Goal: Information Seeking & Learning: Compare options

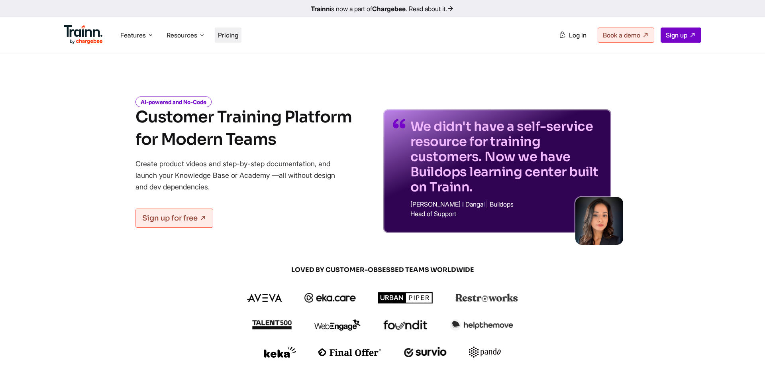
click at [237, 34] on span "Pricing" at bounding box center [228, 35] width 20 height 8
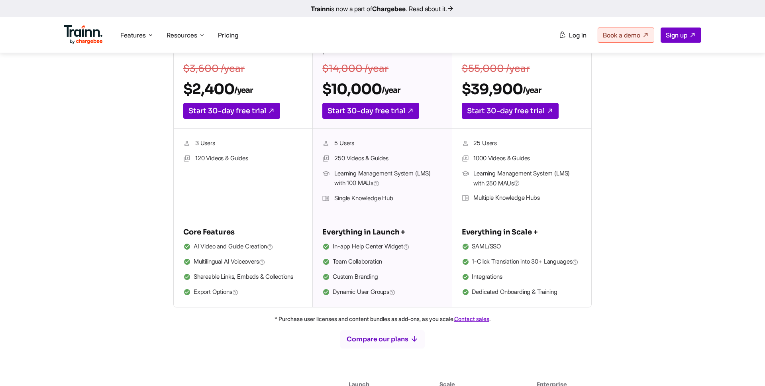
scroll to position [188, 0]
click at [351, 171] on span "Learning Management System (LMS) with 100 MAUs" at bounding box center [388, 178] width 108 height 20
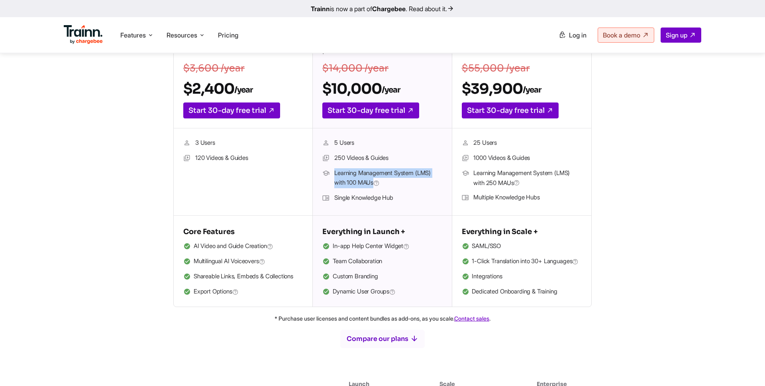
click at [351, 171] on span "Learning Management System (LMS) with 100 MAUs" at bounding box center [388, 178] width 108 height 20
click at [349, 180] on span "Learning Management System (LMS) with 100 MAUs" at bounding box center [388, 178] width 108 height 20
click at [351, 182] on span "Learning Management System (LMS) with 100 MAUs" at bounding box center [388, 178] width 108 height 20
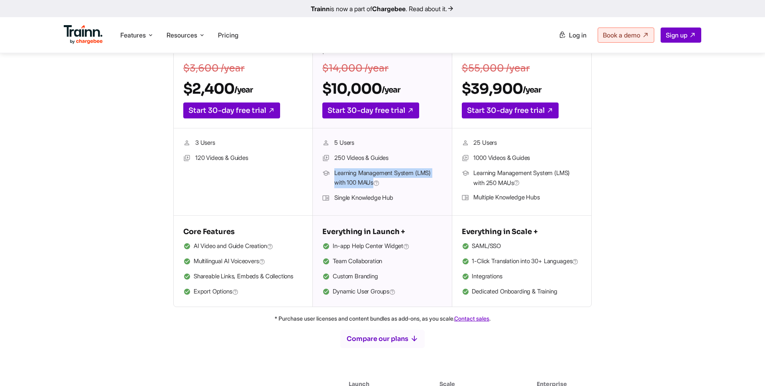
click at [351, 183] on span "Learning Management System (LMS) with 100 MAUs" at bounding box center [388, 178] width 108 height 20
drag, startPoint x: 351, startPoint y: 183, endPoint x: 331, endPoint y: 142, distance: 45.8
click at [330, 141] on ul "5 Users 250 Videos & Guides Learning Management System (LMS) with 100 [PERSON_N…" at bounding box center [381, 172] width 119 height 68
click at [297, 157] on li "120 Videos & Guides" at bounding box center [242, 158] width 119 height 10
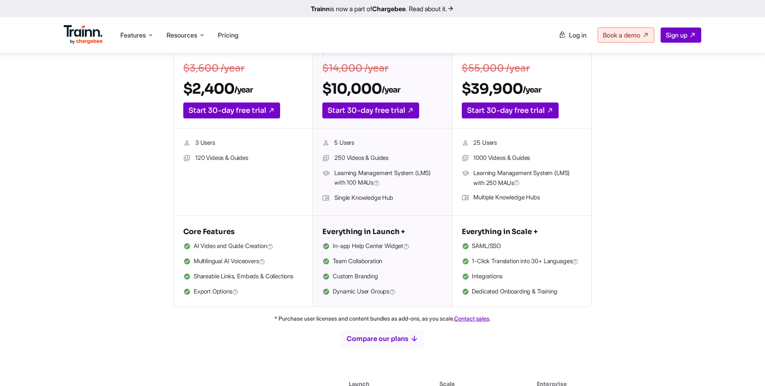
click at [352, 196] on li "Single Knowledge Hub" at bounding box center [381, 198] width 119 height 10
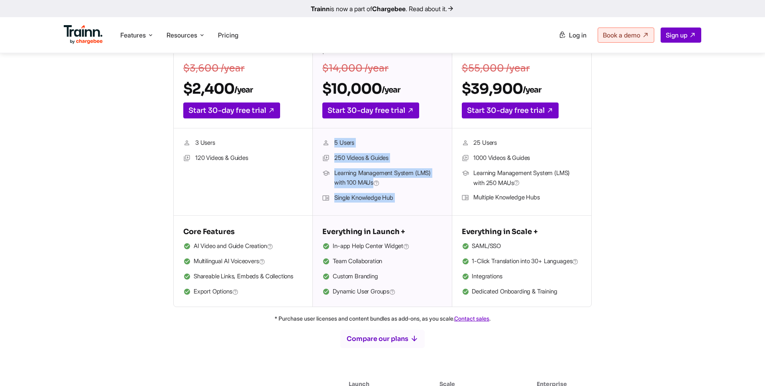
drag, startPoint x: 352, startPoint y: 196, endPoint x: 330, endPoint y: 137, distance: 62.3
click at [330, 137] on div "5 Users 250 Videos & Guides Learning Management System (LMS) with 100 [PERSON_N…" at bounding box center [382, 171] width 139 height 87
click at [333, 141] on li "5 Users" at bounding box center [381, 143] width 119 height 10
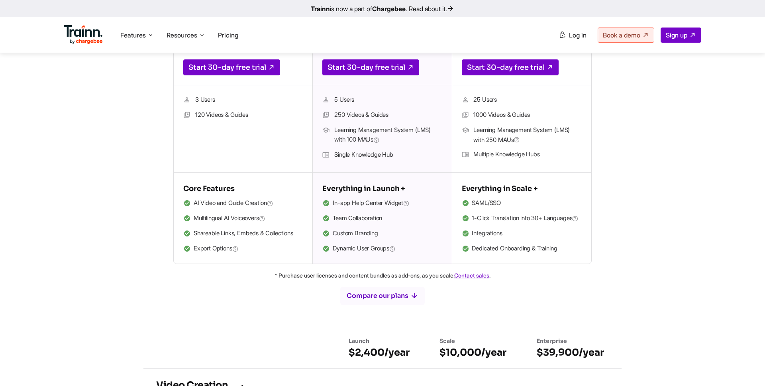
scroll to position [239, 0]
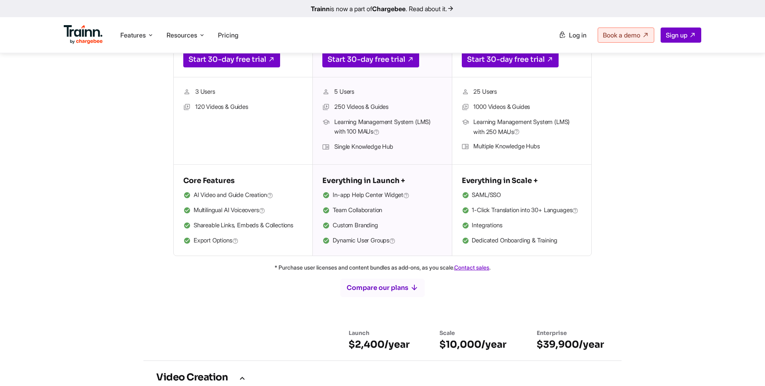
click at [484, 231] on li "Integrations" at bounding box center [522, 225] width 120 height 10
click at [496, 246] on li "Dedicated Onboarding & Training" at bounding box center [522, 240] width 120 height 10
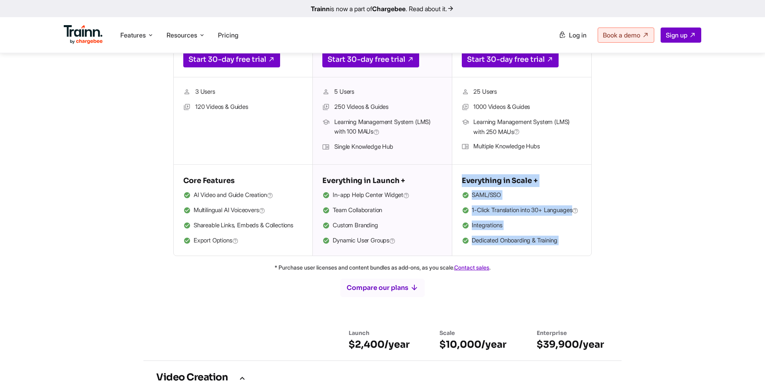
drag, startPoint x: 496, startPoint y: 248, endPoint x: 472, endPoint y: 186, distance: 66.2
click at [472, 186] on div "Everything in Scale + [PERSON_NAME]/SSO 1-Click Translation into 30+ Languages …" at bounding box center [522, 210] width 120 height 72
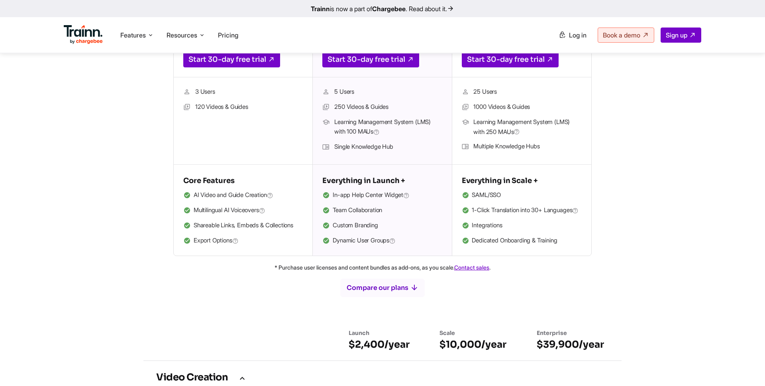
click at [472, 187] on div "Everything in Scale + [PERSON_NAME]/SSO 1-Click Translation into 30+ Languages …" at bounding box center [522, 210] width 120 height 72
click at [505, 246] on li "Dedicated Onboarding & Training" at bounding box center [522, 240] width 120 height 10
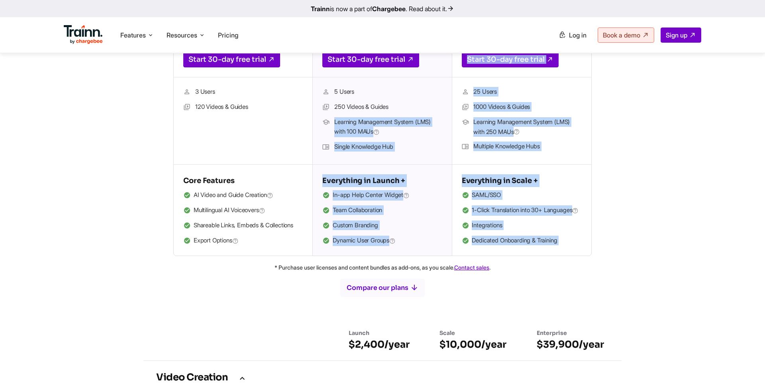
drag, startPoint x: 505, startPoint y: 251, endPoint x: 447, endPoint y: 120, distance: 143.2
click at [447, 120] on div "Launch For teams focused on creating professional training content $3,600 /year…" at bounding box center [382, 102] width 418 height 307
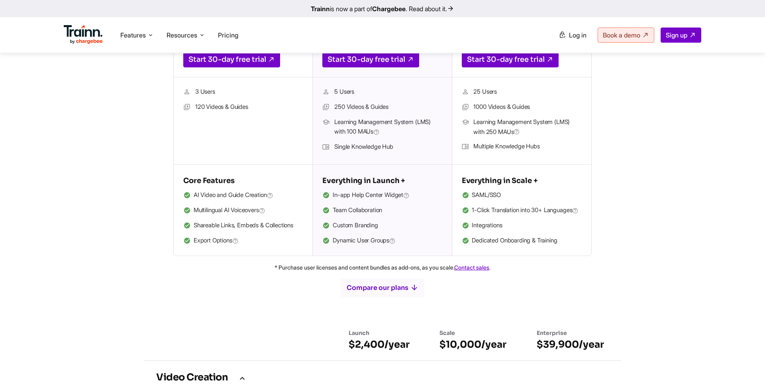
click at [163, 216] on div "Launch For teams focused on creating professional training content $3,600 /year…" at bounding box center [383, 102] width 574 height 307
click at [491, 197] on li "SAML/SSO" at bounding box center [522, 195] width 120 height 10
drag, startPoint x: 491, startPoint y: 197, endPoint x: 503, endPoint y: 251, distance: 55.5
click at [503, 246] on ul "[PERSON_NAME]/SSO 1-Click Translation into 30+ Languages Integrations Dedicated…" at bounding box center [522, 218] width 120 height 56
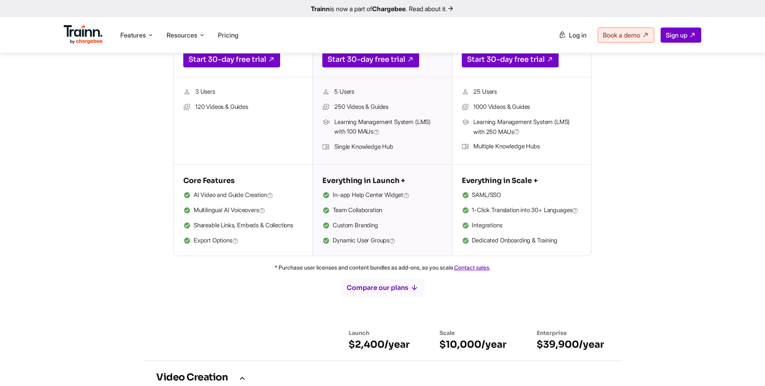
click at [533, 272] on p "* Purchase user licenses and content bundles as add-ons, as you scale. Contact …" at bounding box center [383, 267] width 574 height 10
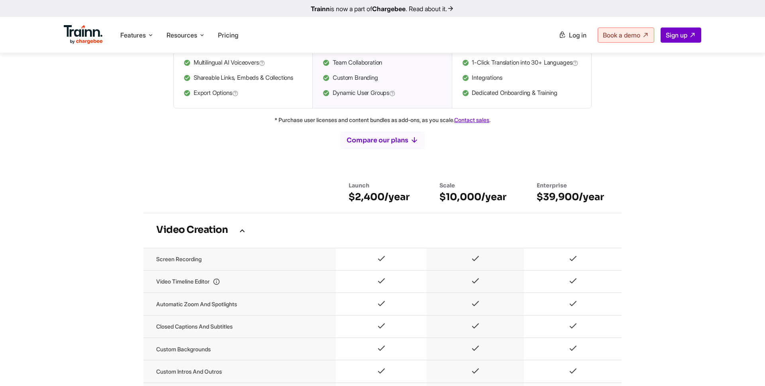
scroll to position [345, 0]
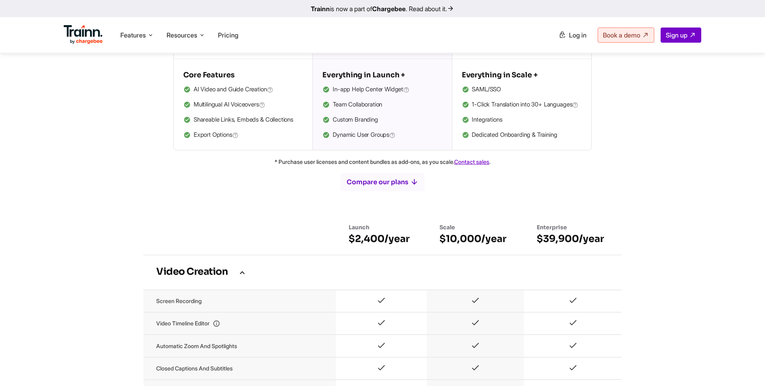
click at [241, 276] on icon at bounding box center [242, 272] width 10 height 9
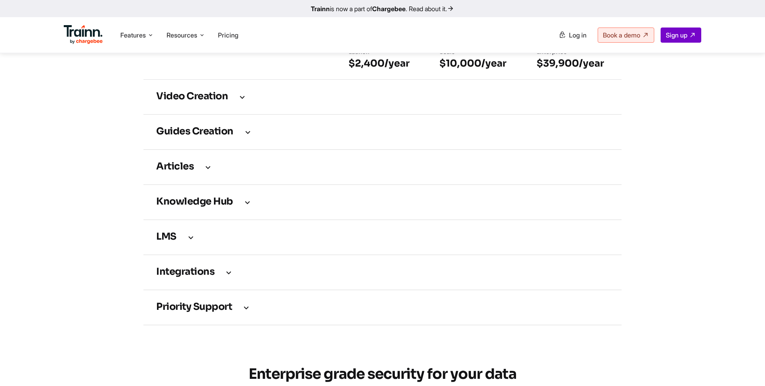
scroll to position [514, 0]
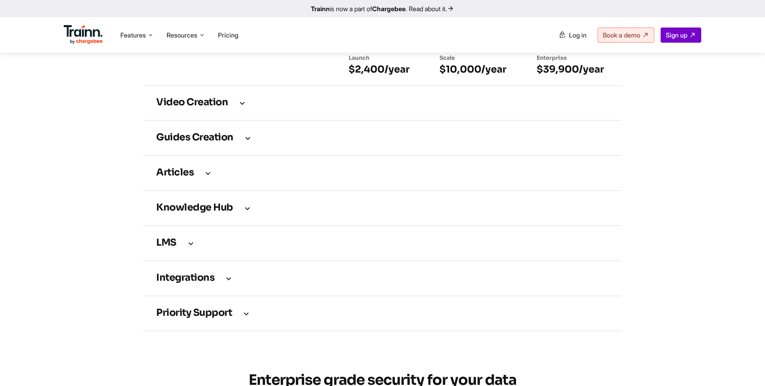
click at [217, 329] on td "Priority support" at bounding box center [382, 313] width 478 height 35
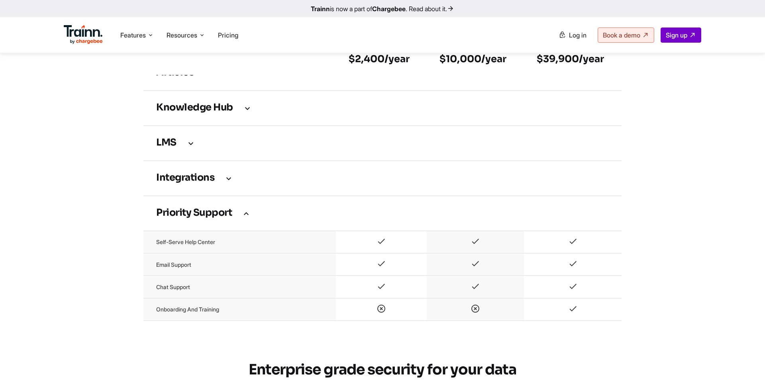
scroll to position [629, 0]
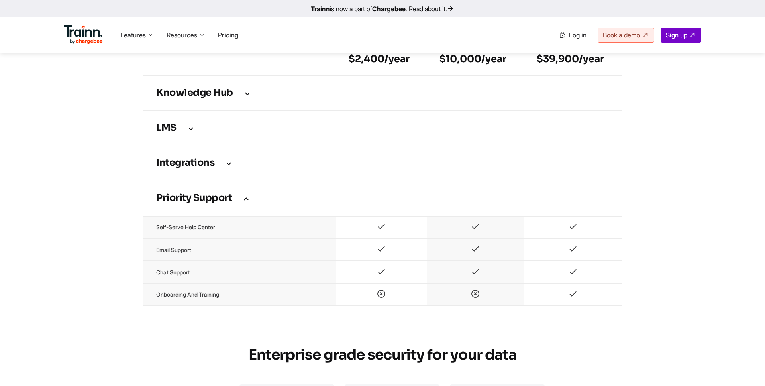
click at [220, 203] on h3 "Priority support" at bounding box center [382, 198] width 452 height 9
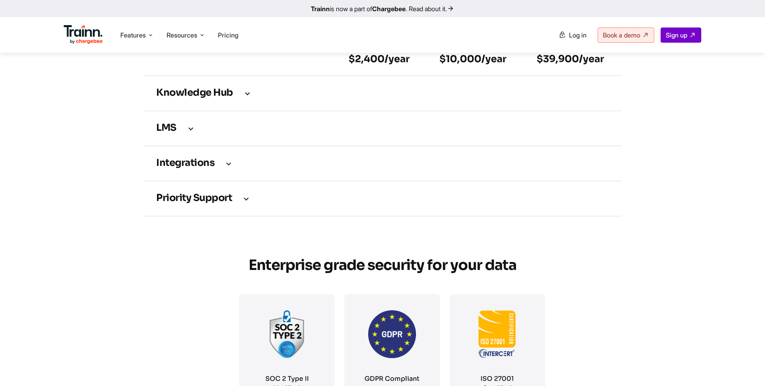
click at [220, 203] on h3 "Priority support" at bounding box center [382, 198] width 452 height 9
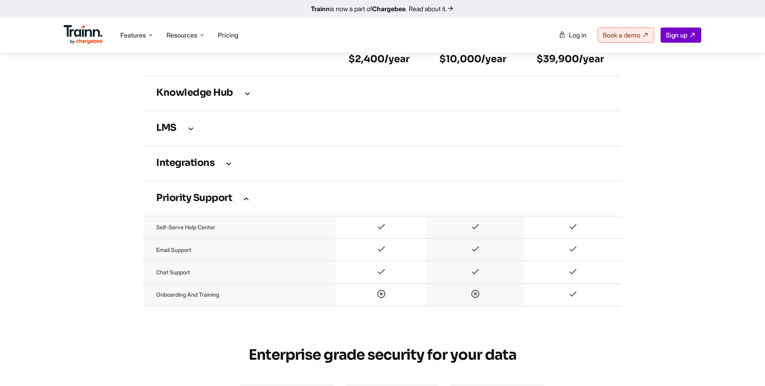
click at [225, 215] on td "Priority support" at bounding box center [382, 198] width 478 height 35
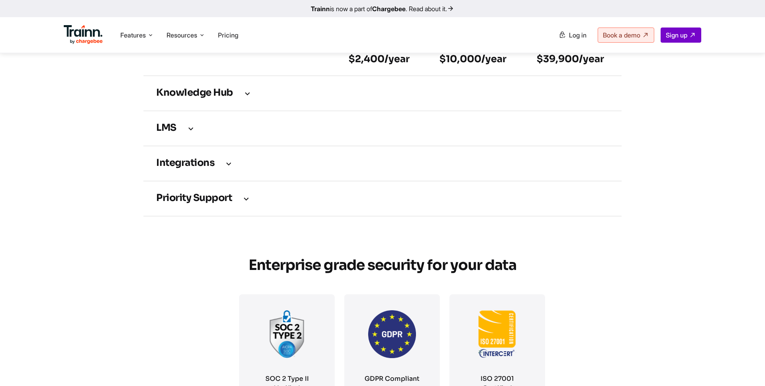
click at [197, 168] on h3 "Integrations" at bounding box center [382, 163] width 452 height 9
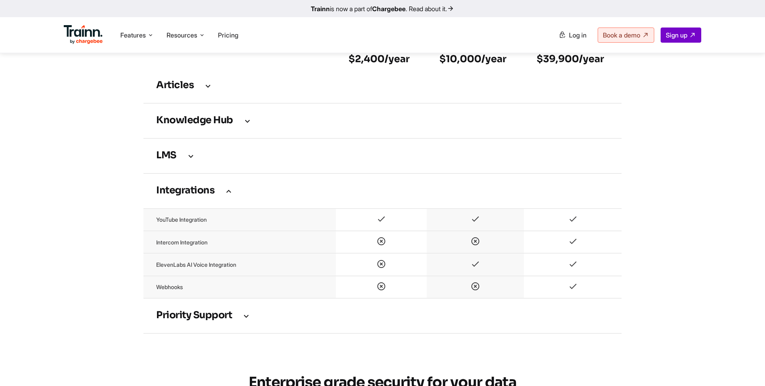
scroll to position [569, 0]
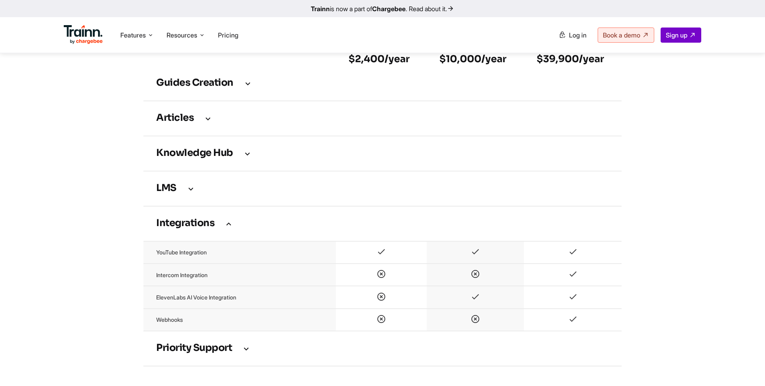
click at [218, 168] on td "Knowledge Hub" at bounding box center [382, 153] width 478 height 35
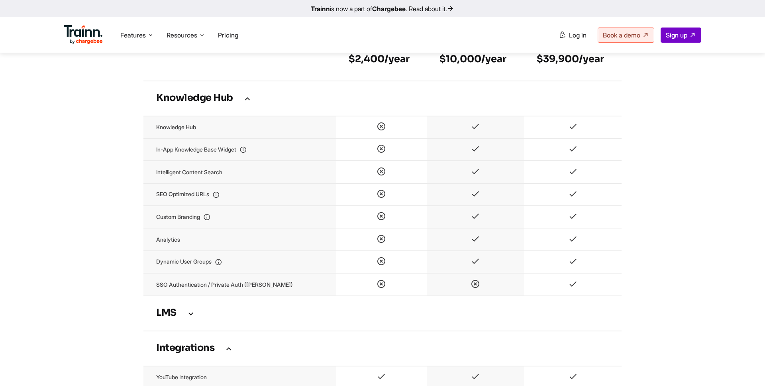
scroll to position [627, 0]
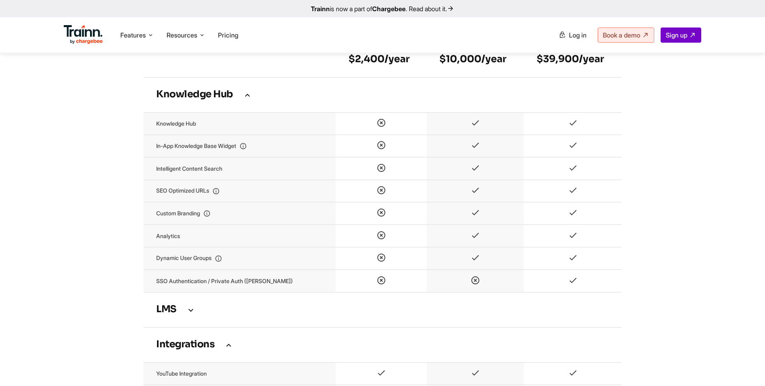
click at [243, 99] on icon at bounding box center [248, 94] width 10 height 9
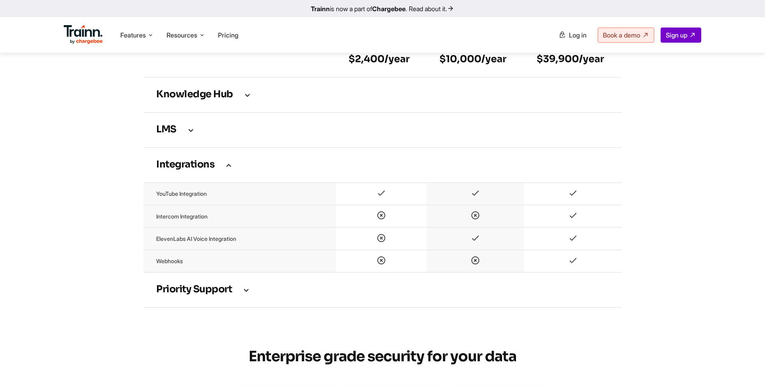
click at [204, 130] on td "LMS" at bounding box center [382, 129] width 478 height 35
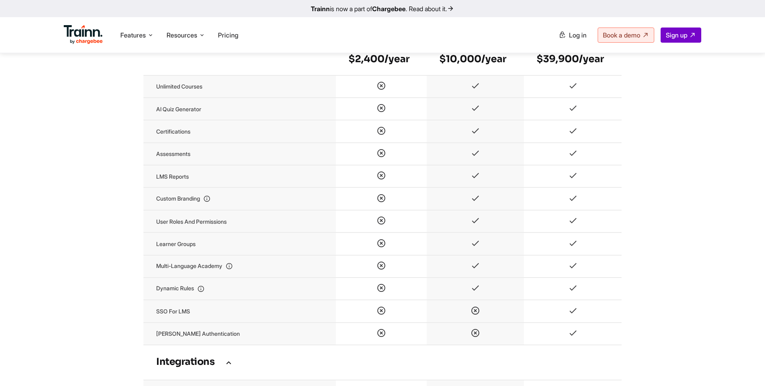
scroll to position [646, 0]
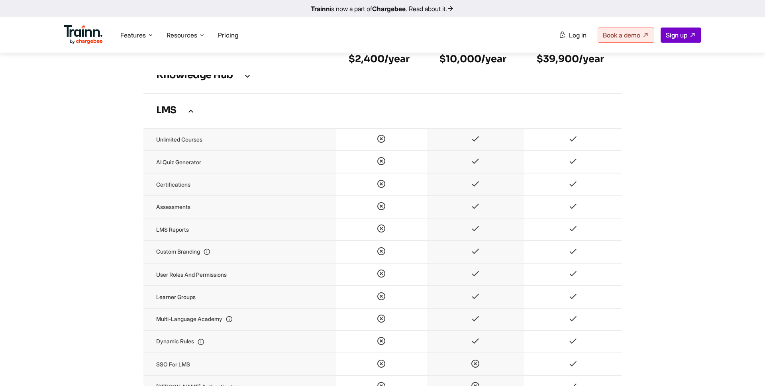
click at [185, 115] on h3 "LMS" at bounding box center [382, 110] width 452 height 9
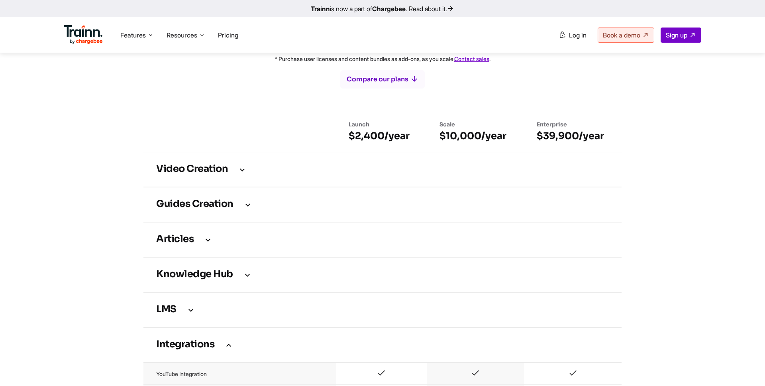
scroll to position [425, 0]
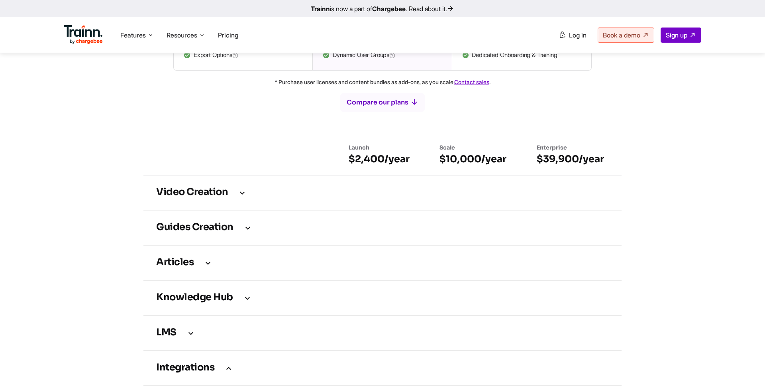
click at [195, 227] on td "Guides creation" at bounding box center [382, 227] width 478 height 35
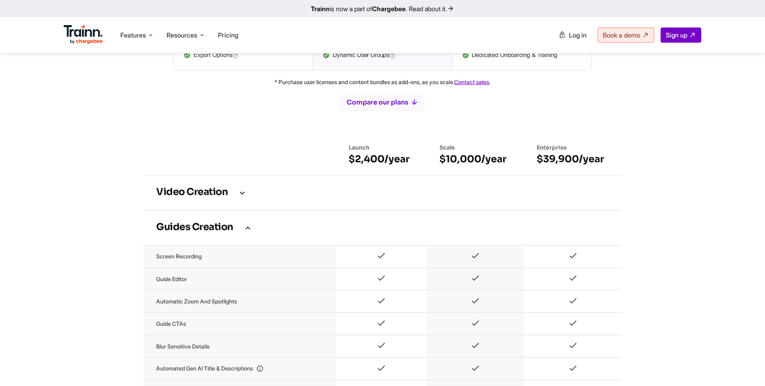
click at [195, 227] on td "Guides creation" at bounding box center [382, 227] width 478 height 35
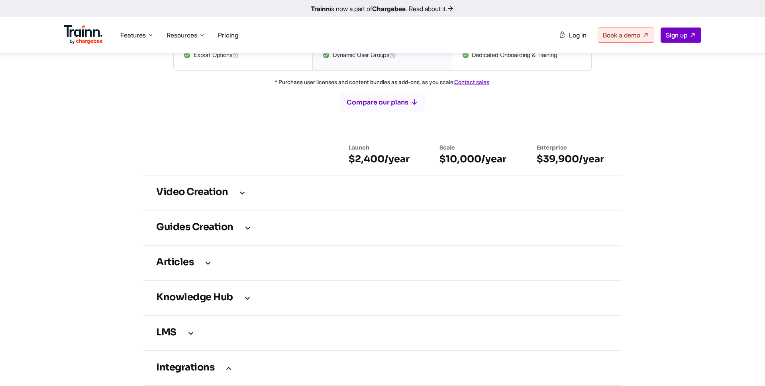
click at [188, 267] on h3 "Articles" at bounding box center [382, 262] width 452 height 9
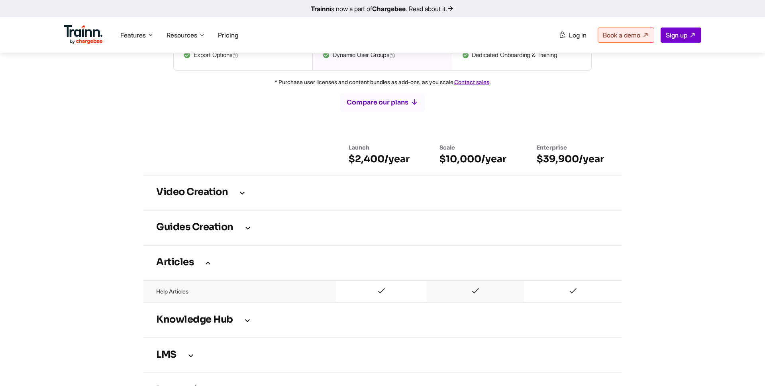
click at [198, 267] on td "Articles" at bounding box center [382, 262] width 478 height 35
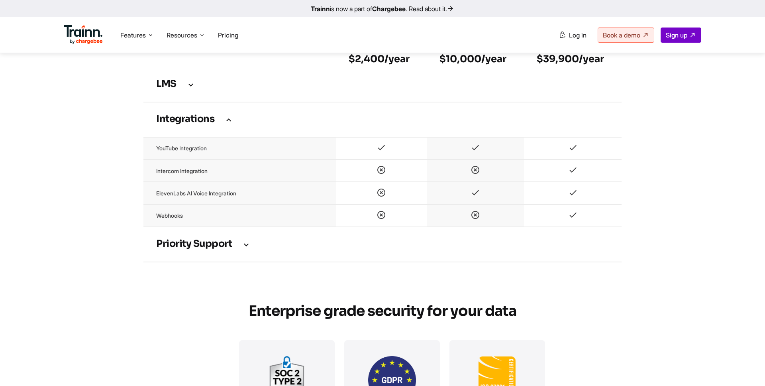
scroll to position [760, 0]
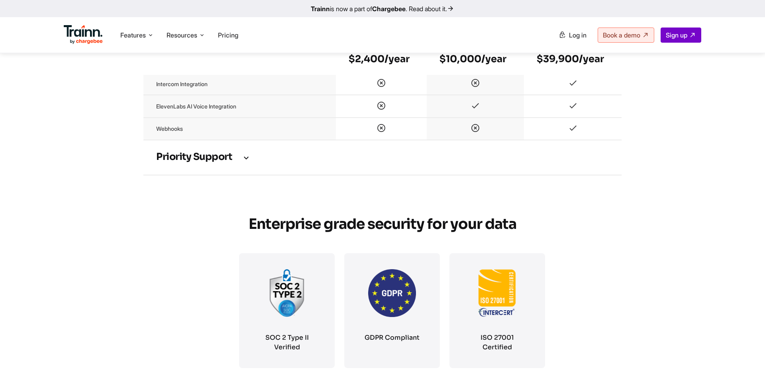
click at [221, 151] on td "Priority support" at bounding box center [382, 157] width 478 height 35
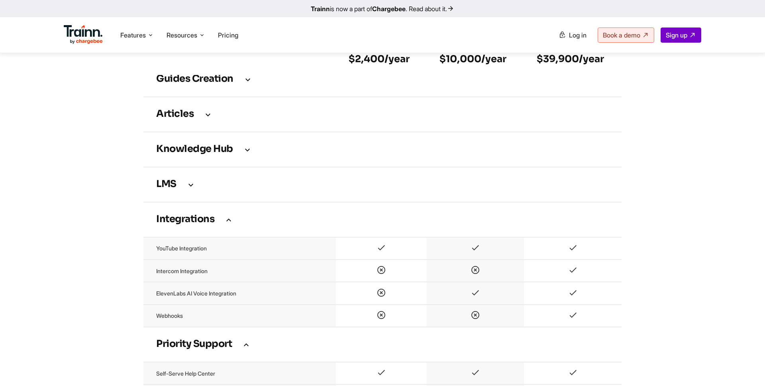
scroll to position [490, 0]
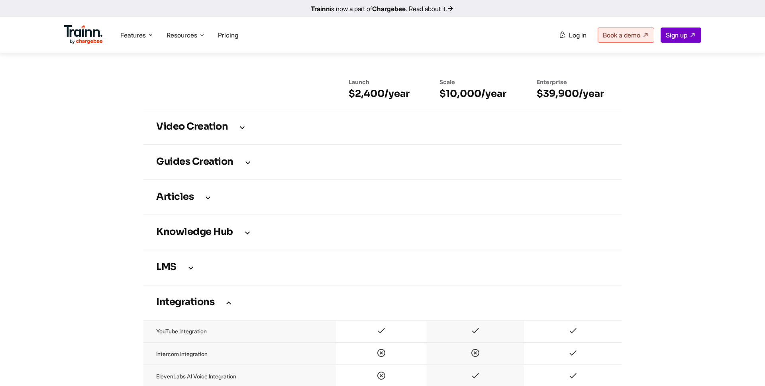
click at [241, 180] on td "Guides creation" at bounding box center [382, 162] width 478 height 35
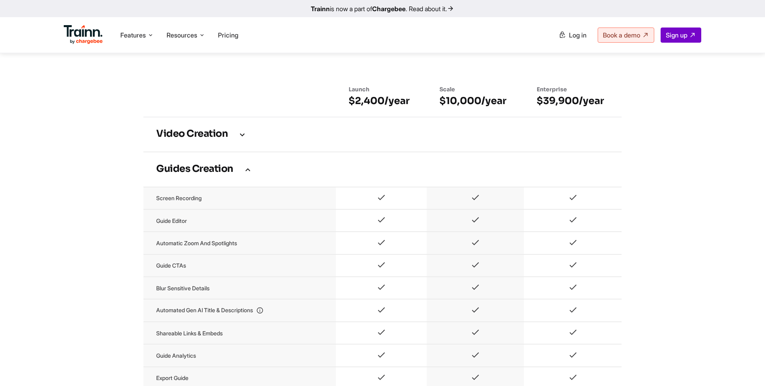
scroll to position [487, 0]
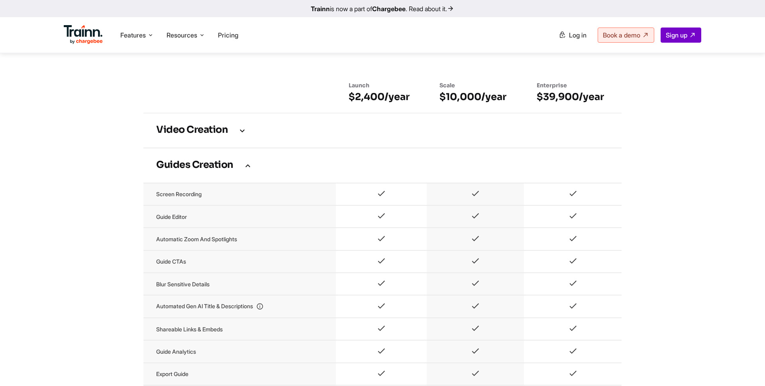
click at [241, 170] on h3 "Guides creation" at bounding box center [382, 165] width 452 height 9
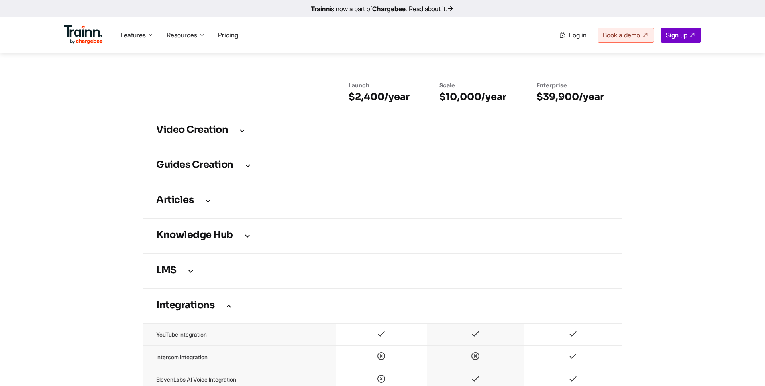
click at [212, 300] on td "Integrations" at bounding box center [382, 305] width 478 height 35
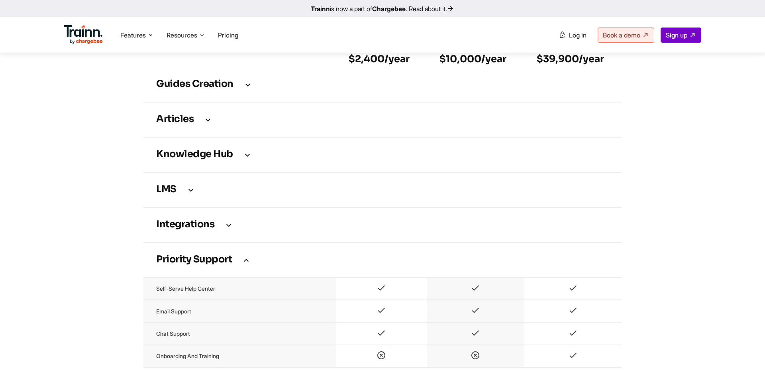
click at [235, 264] on td "Priority support" at bounding box center [382, 259] width 478 height 35
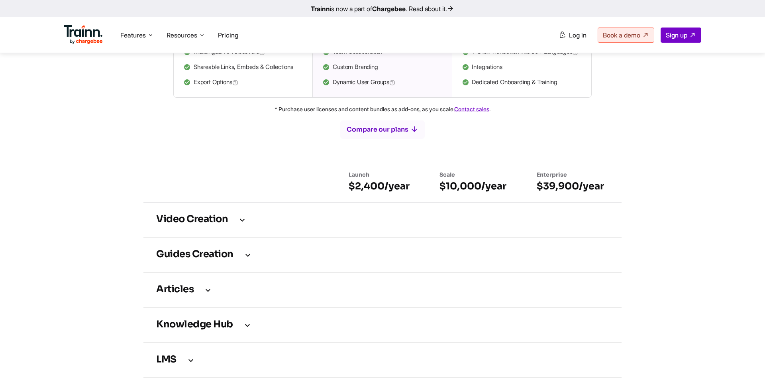
scroll to position [415, 0]
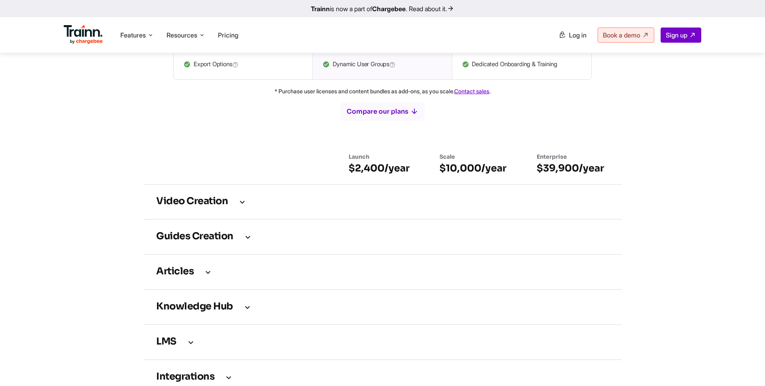
click at [236, 206] on h3 "Video Creation" at bounding box center [382, 201] width 452 height 9
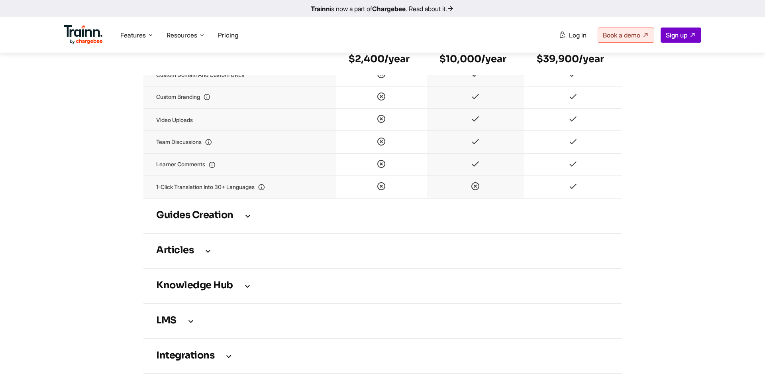
scroll to position [1044, 0]
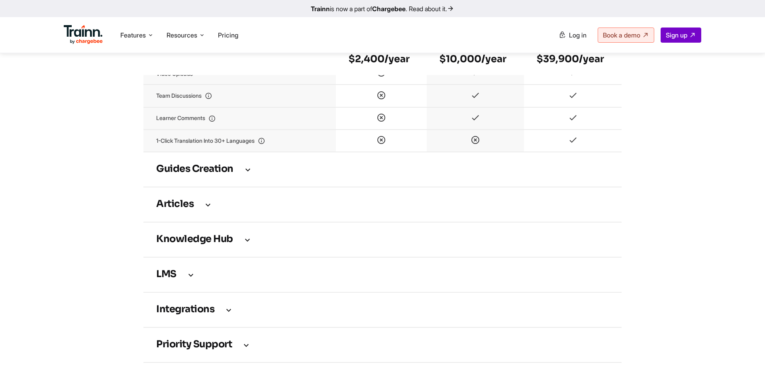
drag, startPoint x: 578, startPoint y: 150, endPoint x: 462, endPoint y: 147, distance: 115.6
click at [462, 147] on tr "1-Click translation into 30+ languages" at bounding box center [382, 140] width 478 height 22
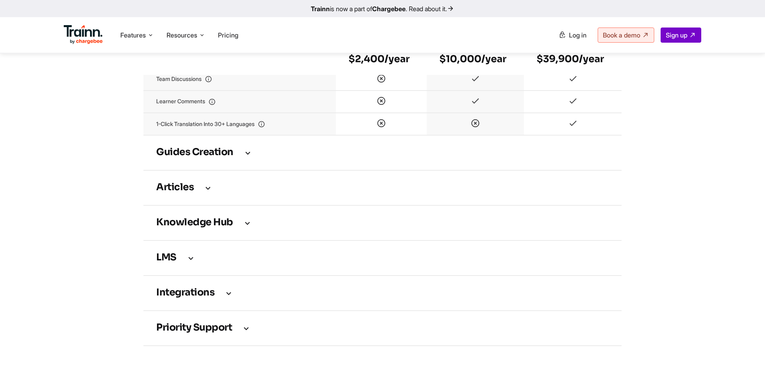
scroll to position [1071, 0]
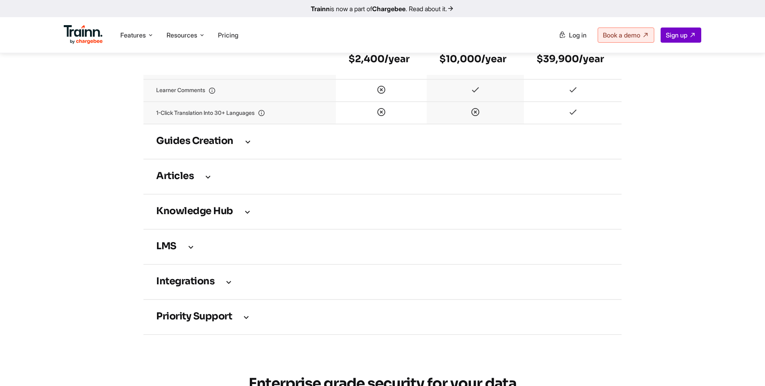
click at [193, 286] on h3 "Integrations" at bounding box center [382, 281] width 452 height 9
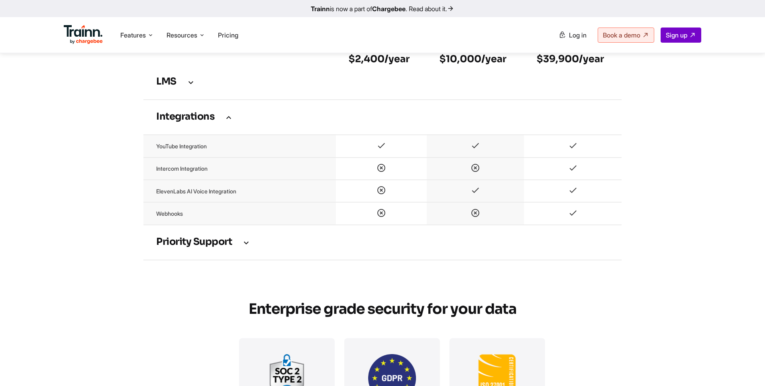
scroll to position [1258, 0]
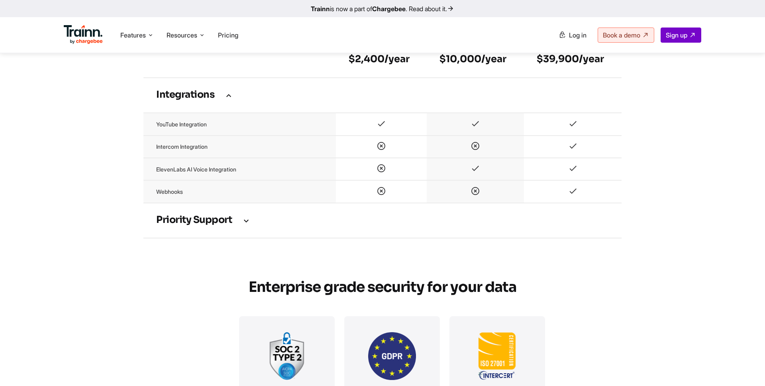
drag, startPoint x: 150, startPoint y: 100, endPoint x: 486, endPoint y: 226, distance: 359.5
drag, startPoint x: 155, startPoint y: 198, endPoint x: 189, endPoint y: 198, distance: 34.7
click at [190, 198] on td "Webhooks" at bounding box center [239, 191] width 192 height 22
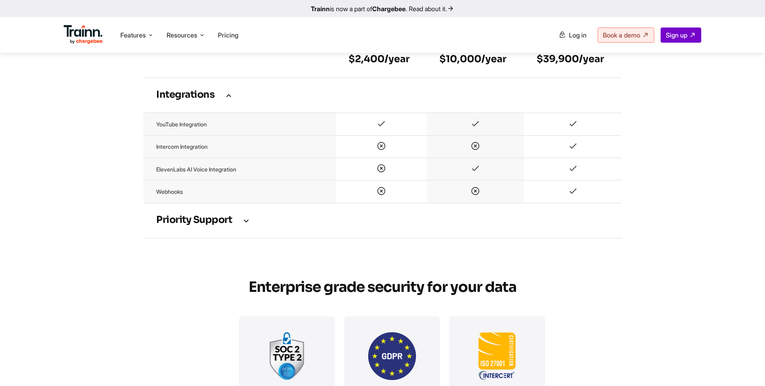
click at [227, 220] on td "Priority support" at bounding box center [382, 220] width 478 height 35
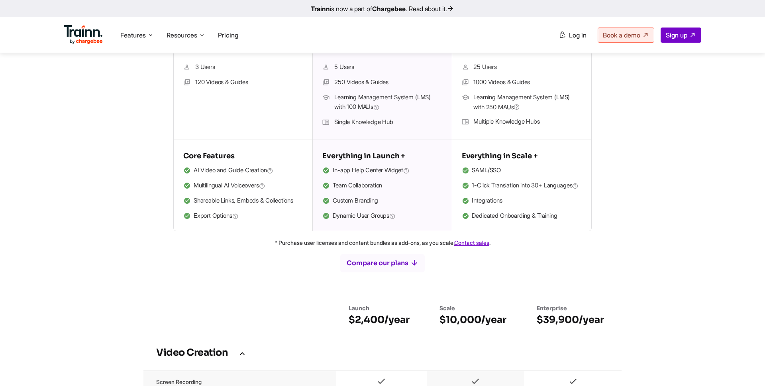
scroll to position [253, 0]
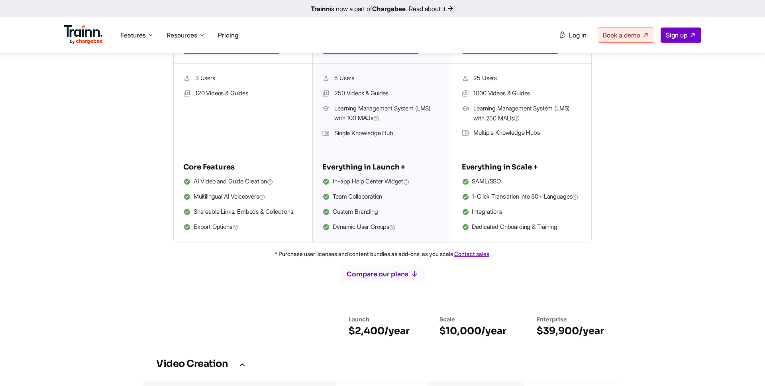
click at [316, 259] on p "* Purchase user licenses and content bundles as add-ons, as you scale. Contact …" at bounding box center [383, 254] width 574 height 10
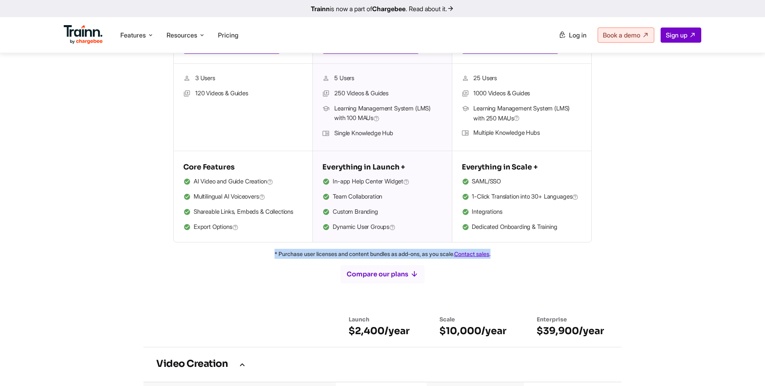
click at [316, 259] on p "* Purchase user licenses and content bundles as add-ons, as you scale. Contact …" at bounding box center [383, 254] width 574 height 10
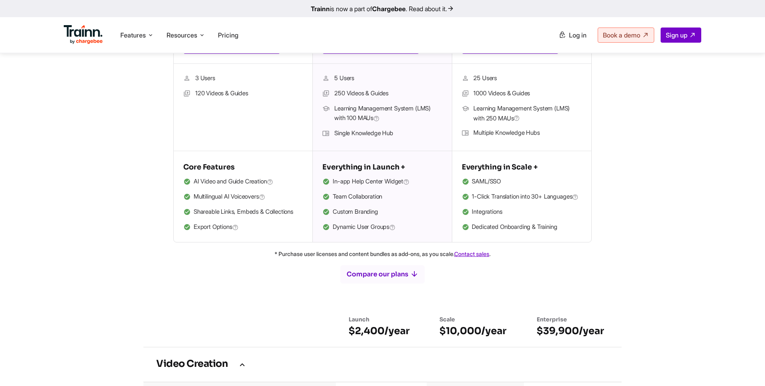
click at [109, 219] on div "Launch For teams focused on creating professional training content $3,600 /year…" at bounding box center [383, 88] width 574 height 307
